Goal: Navigation & Orientation: Find specific page/section

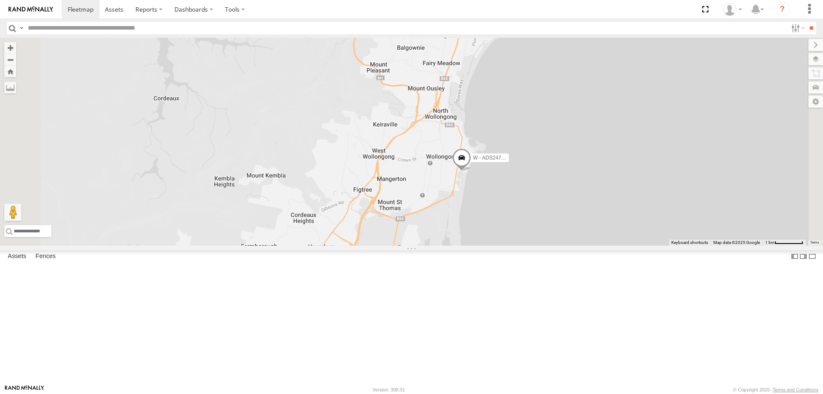
drag, startPoint x: 634, startPoint y: 301, endPoint x: 634, endPoint y: 246, distance: 55.3
click at [634, 246] on div "W - ADS247 - Nassir Hull W - CN51ES - Cameron Ashby W - KB438 - Navarone Darjan…" at bounding box center [411, 142] width 823 height 208
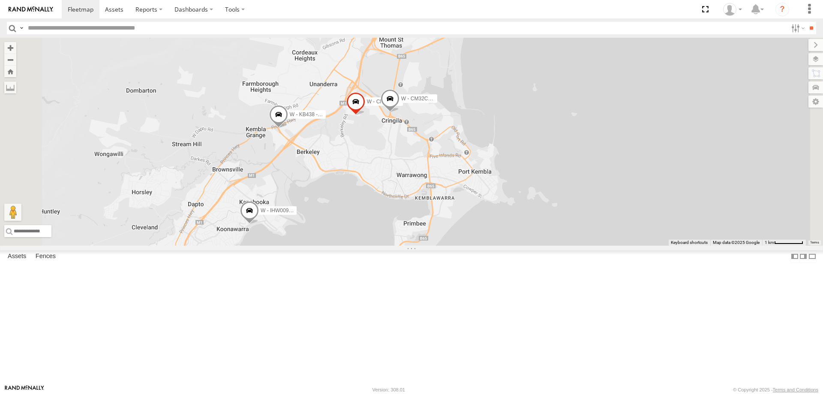
drag, startPoint x: 605, startPoint y: 283, endPoint x: 605, endPoint y: 220, distance: 63.5
click at [606, 220] on div "W - ADS247 - Nassir Hull W - CN51ES - Cameron Ashby W - KB438 - Navarone Darjan…" at bounding box center [411, 142] width 823 height 208
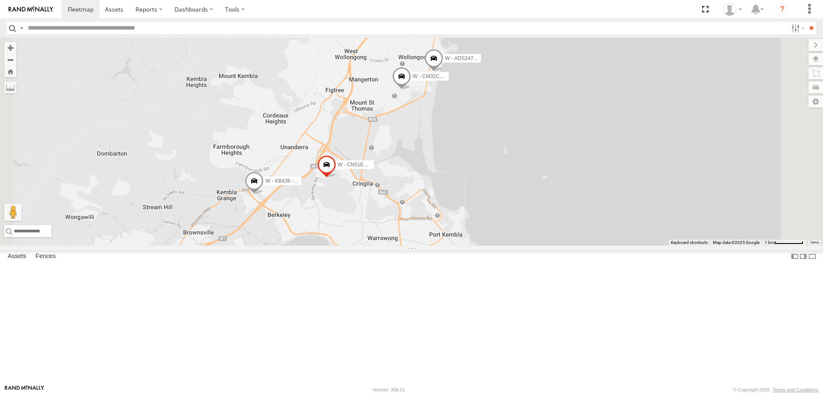
drag, startPoint x: 680, startPoint y: 248, endPoint x: 650, endPoint y: 342, distance: 98.7
click at [650, 246] on div "W - CN51ES - Cameron Ashby W - IHW009 - Geoff Cooper W - ADS247 - Nassir Hull W…" at bounding box center [411, 142] width 823 height 208
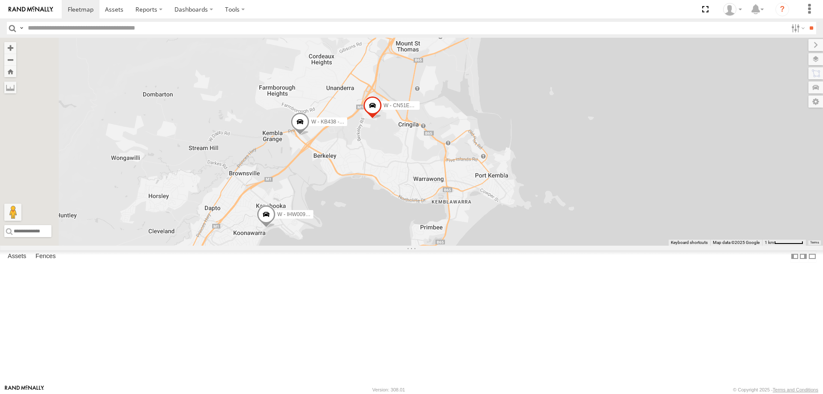
drag, startPoint x: 616, startPoint y: 259, endPoint x: 659, endPoint y: 185, distance: 85.3
click at [663, 187] on div "W - CN51ES - Cameron Ashby W - IHW009 - Geoff Cooper W - ADS247 - Nassir Hull W…" at bounding box center [411, 142] width 823 height 208
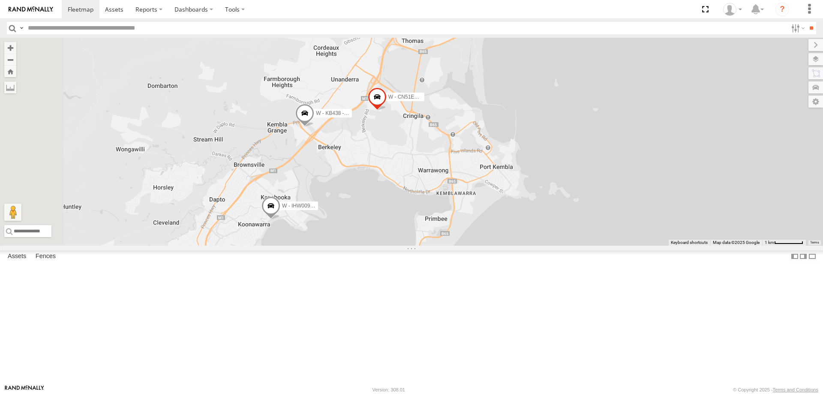
click at [462, 22] on span at bounding box center [452, 10] width 19 height 23
click at [464, 12] on label at bounding box center [455, 9] width 17 height 6
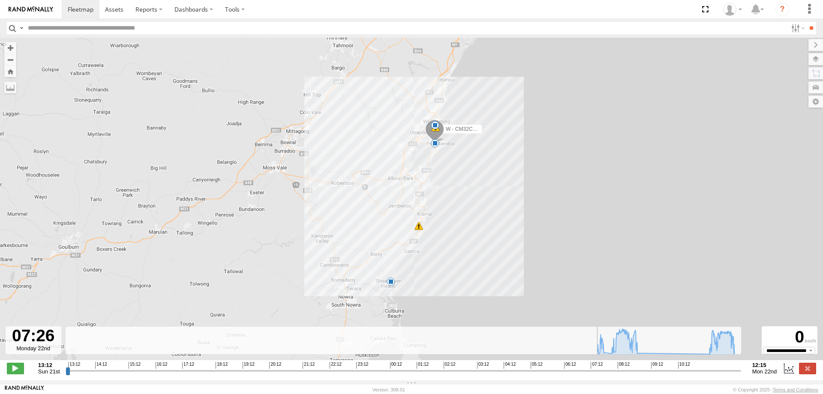
drag, startPoint x: 69, startPoint y: 375, endPoint x: 598, endPoint y: 373, distance: 529.2
type input "**********"
click at [598, 373] on input "range" at bounding box center [404, 371] width 676 height 8
click at [455, 130] on span "W - CM32CA - [PERSON_NAME]" at bounding box center [484, 129] width 77 height 6
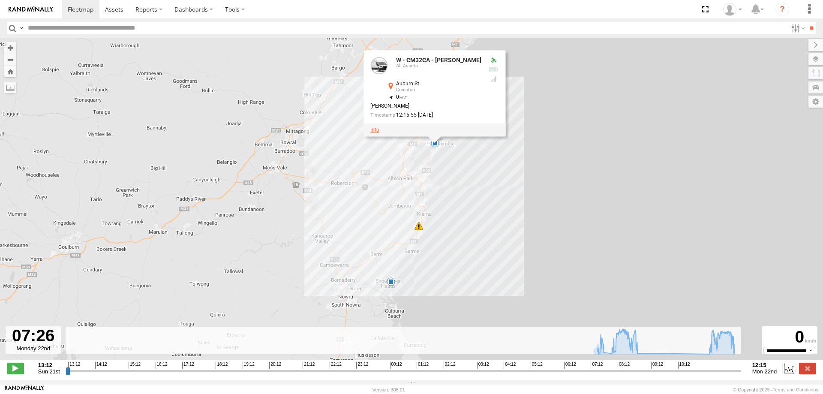
click at [380, 133] on link at bounding box center [375, 130] width 9 height 6
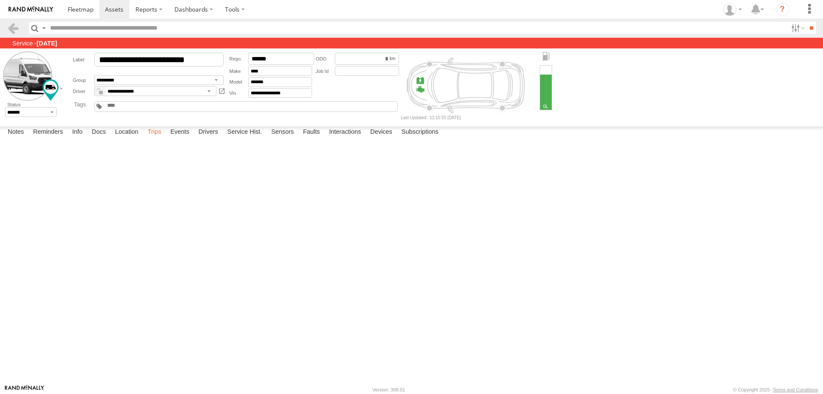
click at [158, 139] on label "Trips" at bounding box center [154, 133] width 22 height 12
click at [0, 0] on div "226 Cowper St" at bounding box center [0, 0] width 0 height 0
click at [0, 0] on button "Satellite" at bounding box center [0, 0] width 0 height 0
click at [0, 0] on label "×" at bounding box center [0, 0] width 0 height 0
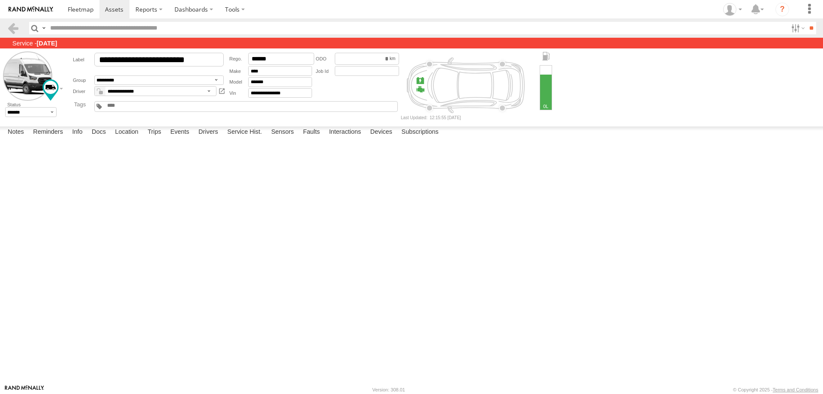
scroll to position [429, 0]
click at [0, 0] on div "40 King St" at bounding box center [0, 0] width 0 height 0
click at [0, 0] on label "×" at bounding box center [0, 0] width 0 height 0
click at [78, 13] on span at bounding box center [81, 9] width 26 height 8
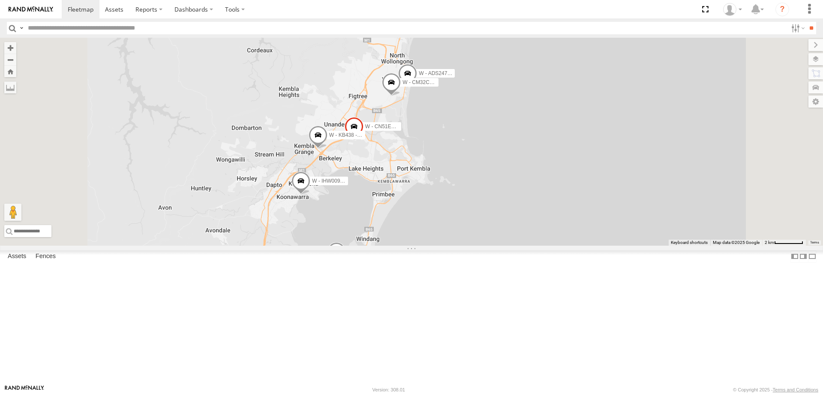
drag, startPoint x: 546, startPoint y: 282, endPoint x: 546, endPoint y: 287, distance: 5.1
click at [546, 246] on div "W - IHW009 - [PERSON_NAME] S - DXX35G - [PERSON_NAME] DH50DV - [PERSON_NAME] W …" at bounding box center [411, 142] width 823 height 208
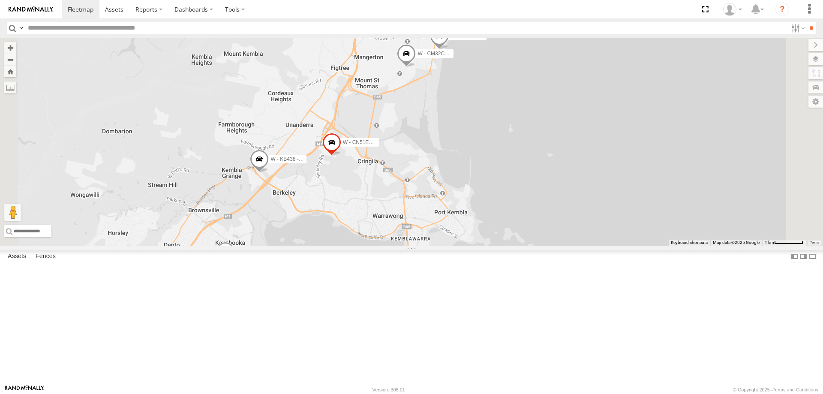
drag, startPoint x: 601, startPoint y: 137, endPoint x: 593, endPoint y: 156, distance: 21.1
click at [593, 156] on div "W - IHW009 - [PERSON_NAME] S - DXX35G - [PERSON_NAME] DH50DV - [PERSON_NAME] W …" at bounding box center [411, 142] width 823 height 208
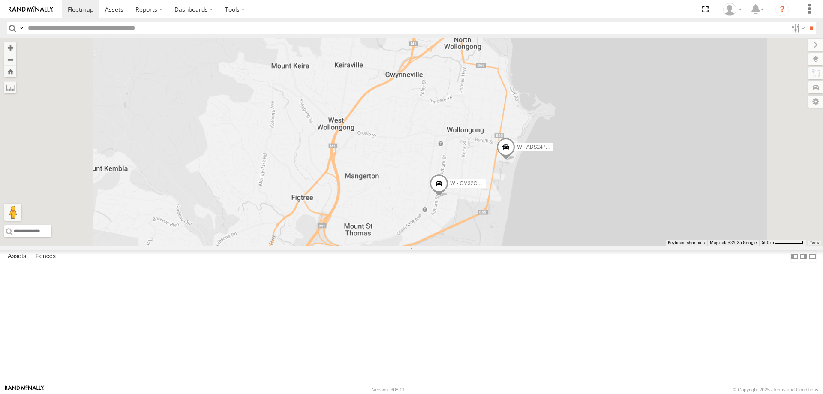
drag, startPoint x: 676, startPoint y: 246, endPoint x: 663, endPoint y: 162, distance: 85.0
click at [663, 162] on div "W - IHW009 - [PERSON_NAME] S - DXX35G - [PERSON_NAME] DH50DV - [PERSON_NAME] W …" at bounding box center [411, 142] width 823 height 208
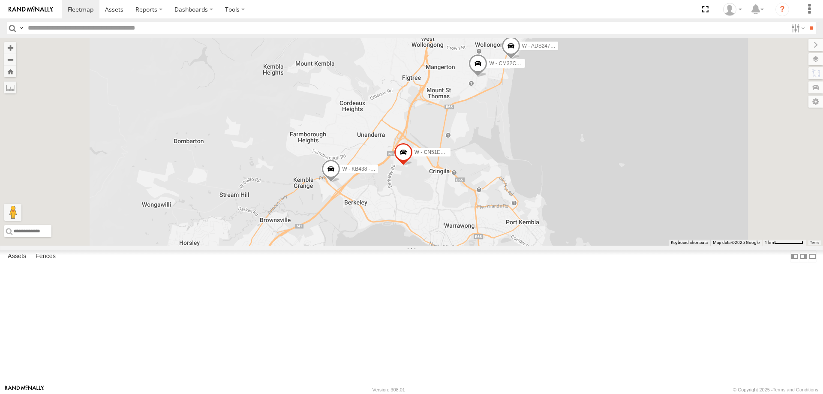
drag, startPoint x: 663, startPoint y: 204, endPoint x: 658, endPoint y: 192, distance: 13.3
click at [659, 192] on div "W - IHW009 - [PERSON_NAME] S - DXX35G - [PERSON_NAME] DH50DV - [PERSON_NAME] W …" at bounding box center [411, 142] width 823 height 208
